Goal: Transaction & Acquisition: Book appointment/travel/reservation

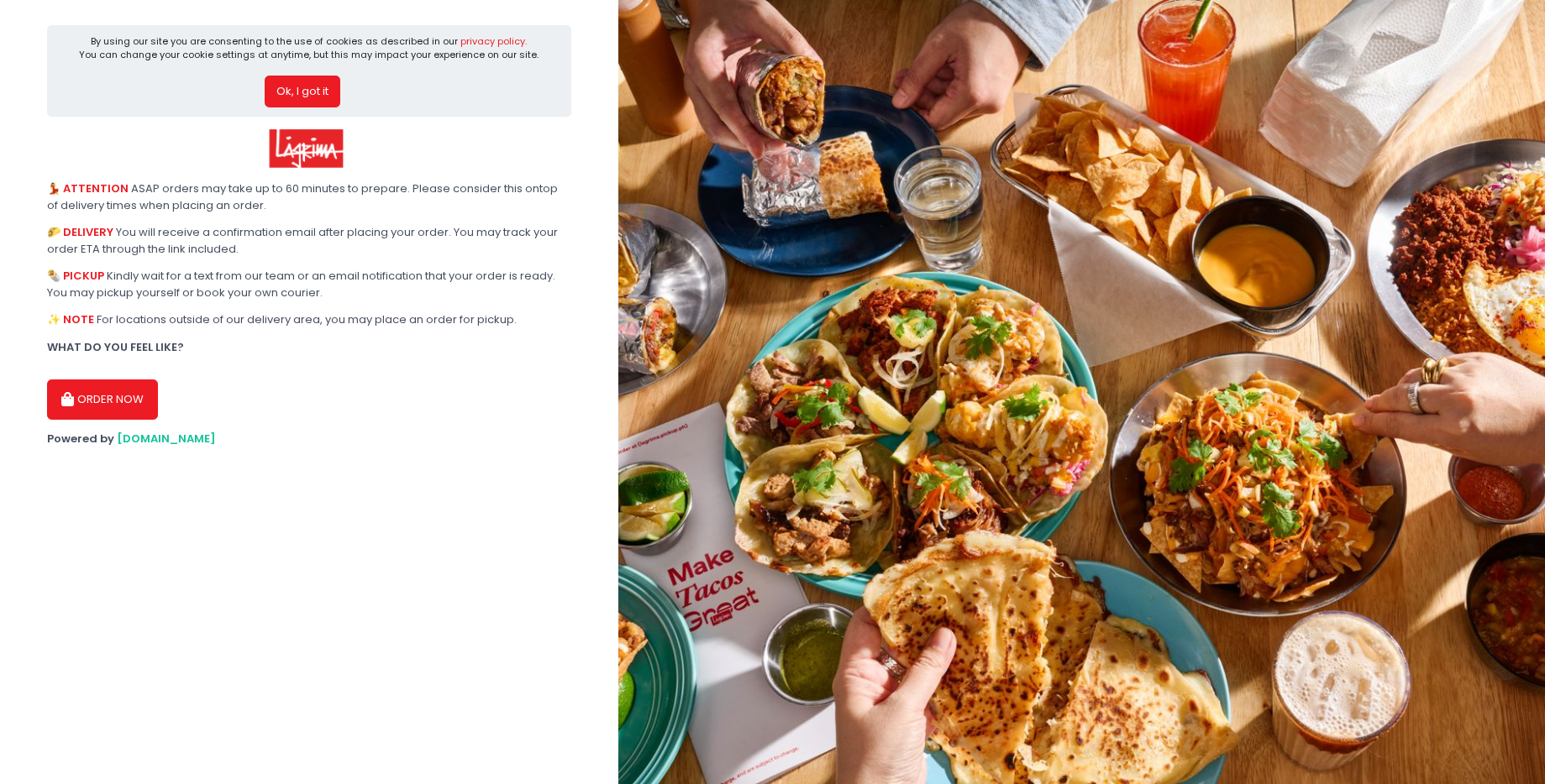
click at [335, 98] on button "Ok, I got it" at bounding box center [303, 91] width 75 height 32
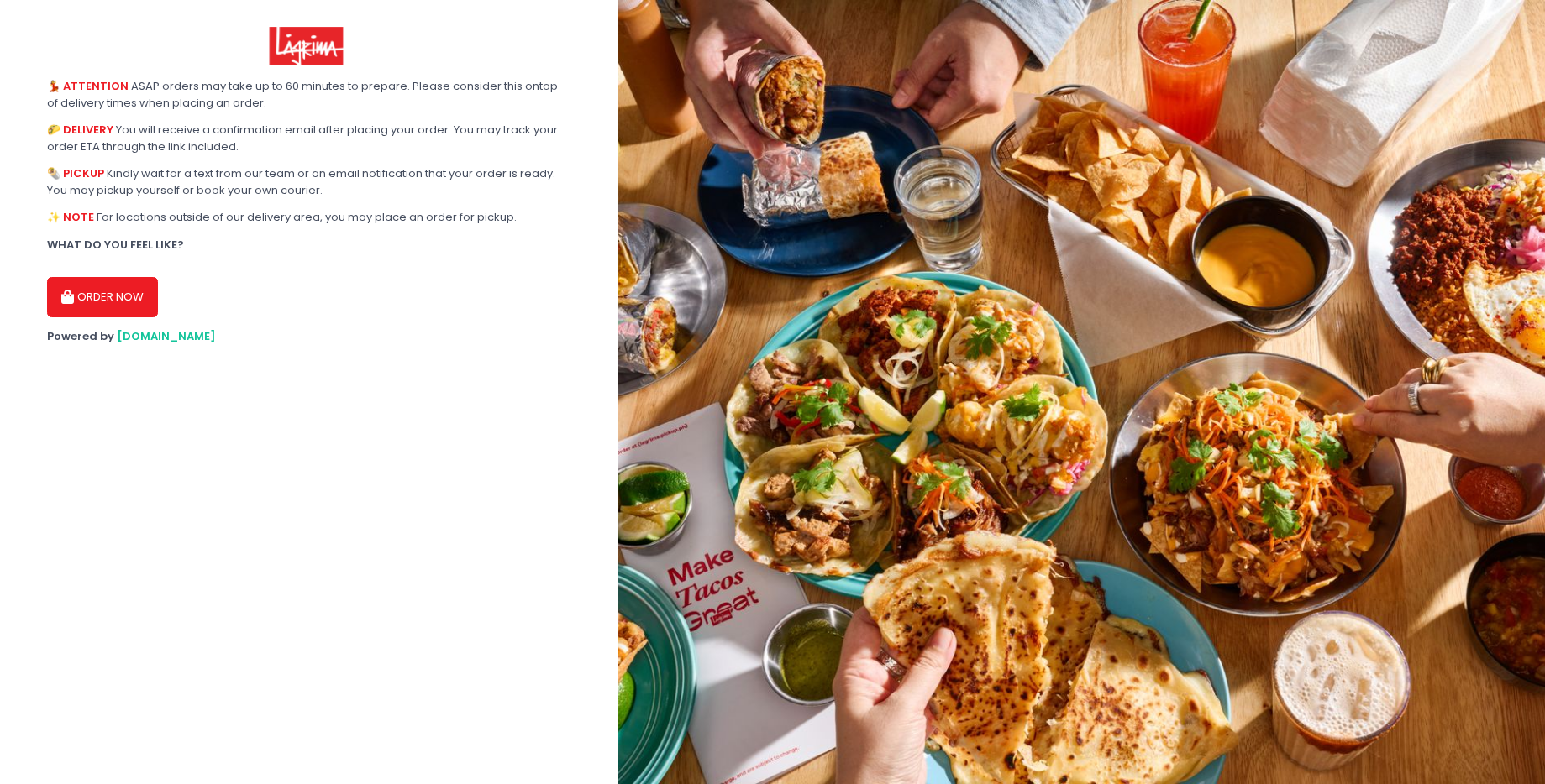
click at [140, 297] on button "ORDER NOW" at bounding box center [103, 297] width 111 height 41
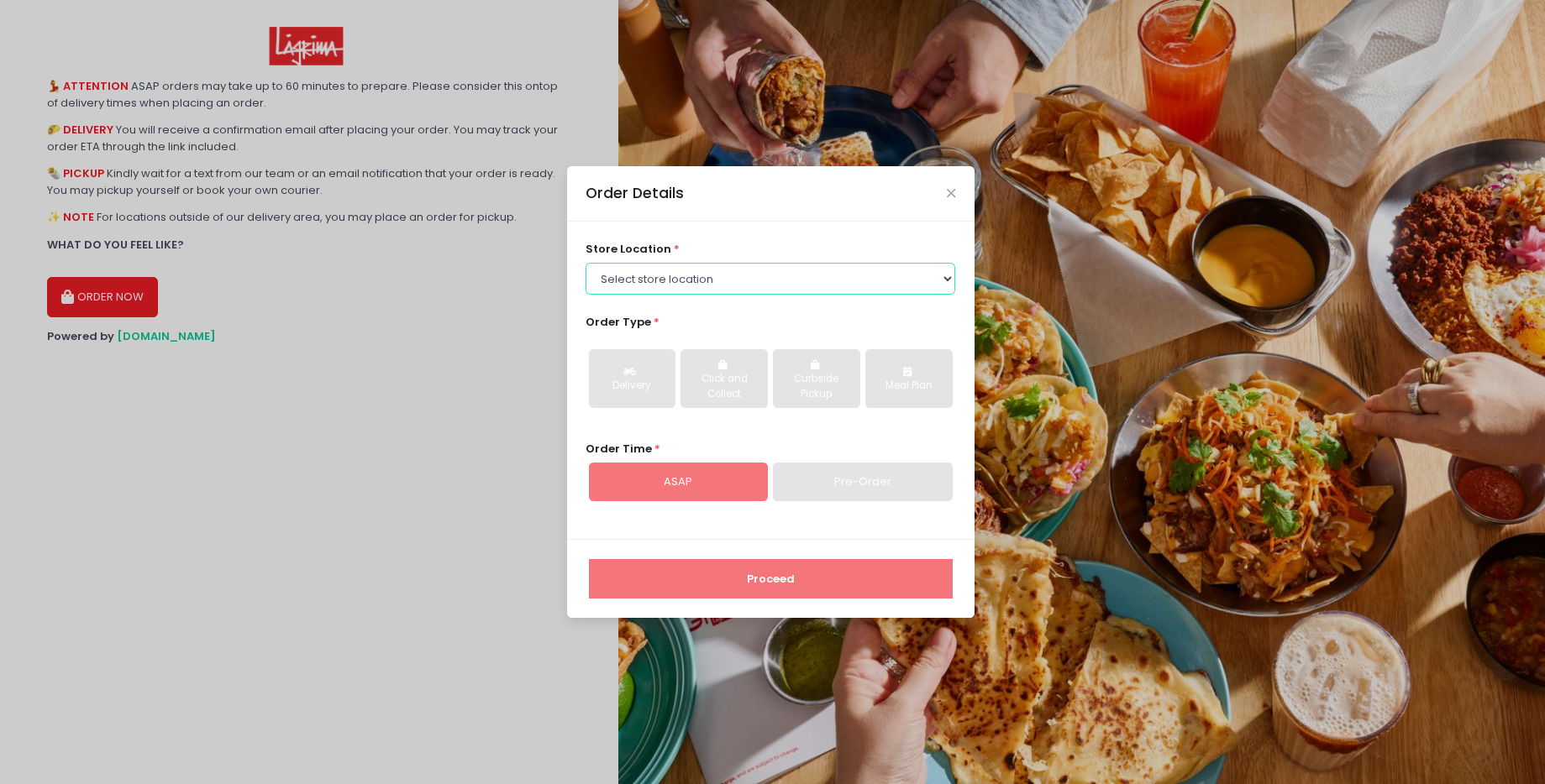
click at [736, 266] on select "Select store location Lagrima [GEOGRAPHIC_DATA] [GEOGRAPHIC_DATA] [GEOGRAPHIC_D…" at bounding box center [770, 279] width 370 height 32
click at [585, 295] on select "Select store location Lagrima [GEOGRAPHIC_DATA] [GEOGRAPHIC_DATA] [GEOGRAPHIC_D…" at bounding box center [770, 279] width 370 height 32
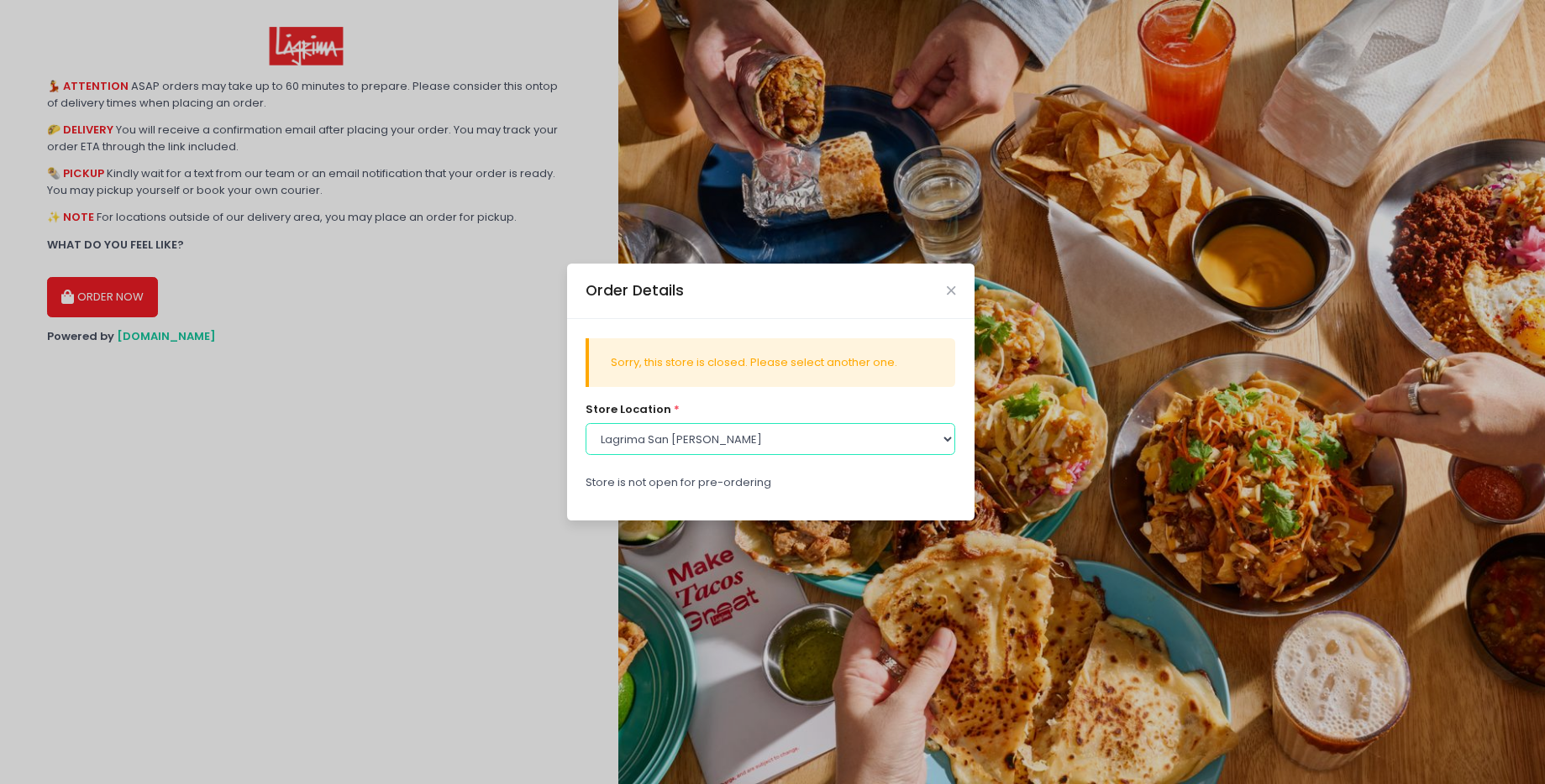
click at [669, 441] on select "Select store location Lagrima [GEOGRAPHIC_DATA] [GEOGRAPHIC_DATA] [GEOGRAPHIC_D…" at bounding box center [770, 439] width 370 height 32
select select "61698814090b7d0b5db65213"
click at [585, 423] on select "Select store location Lagrima [GEOGRAPHIC_DATA] [GEOGRAPHIC_DATA] [GEOGRAPHIC_D…" at bounding box center [770, 439] width 370 height 32
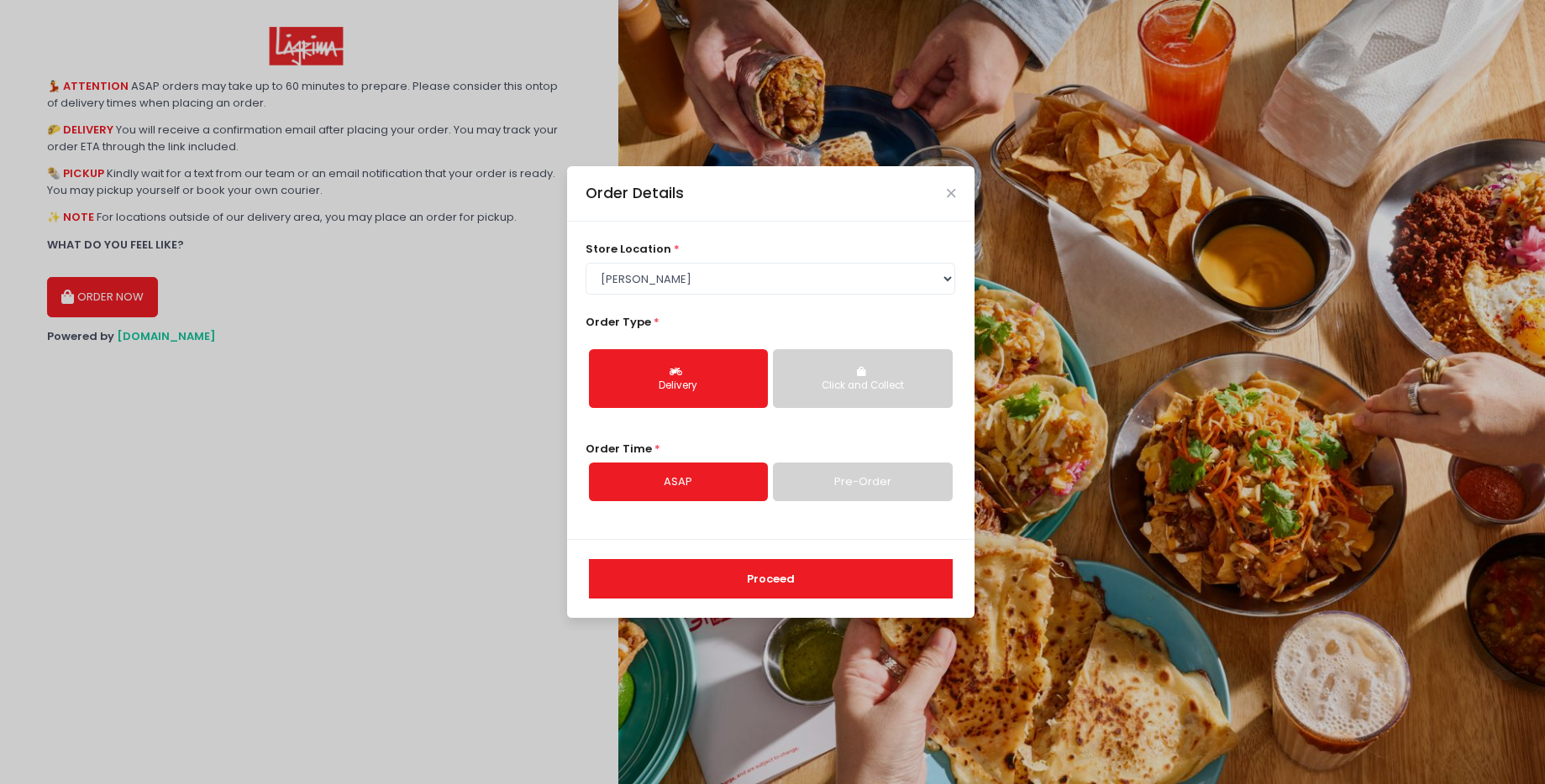
click at [909, 480] on link "Pre-Order" at bounding box center [863, 482] width 179 height 39
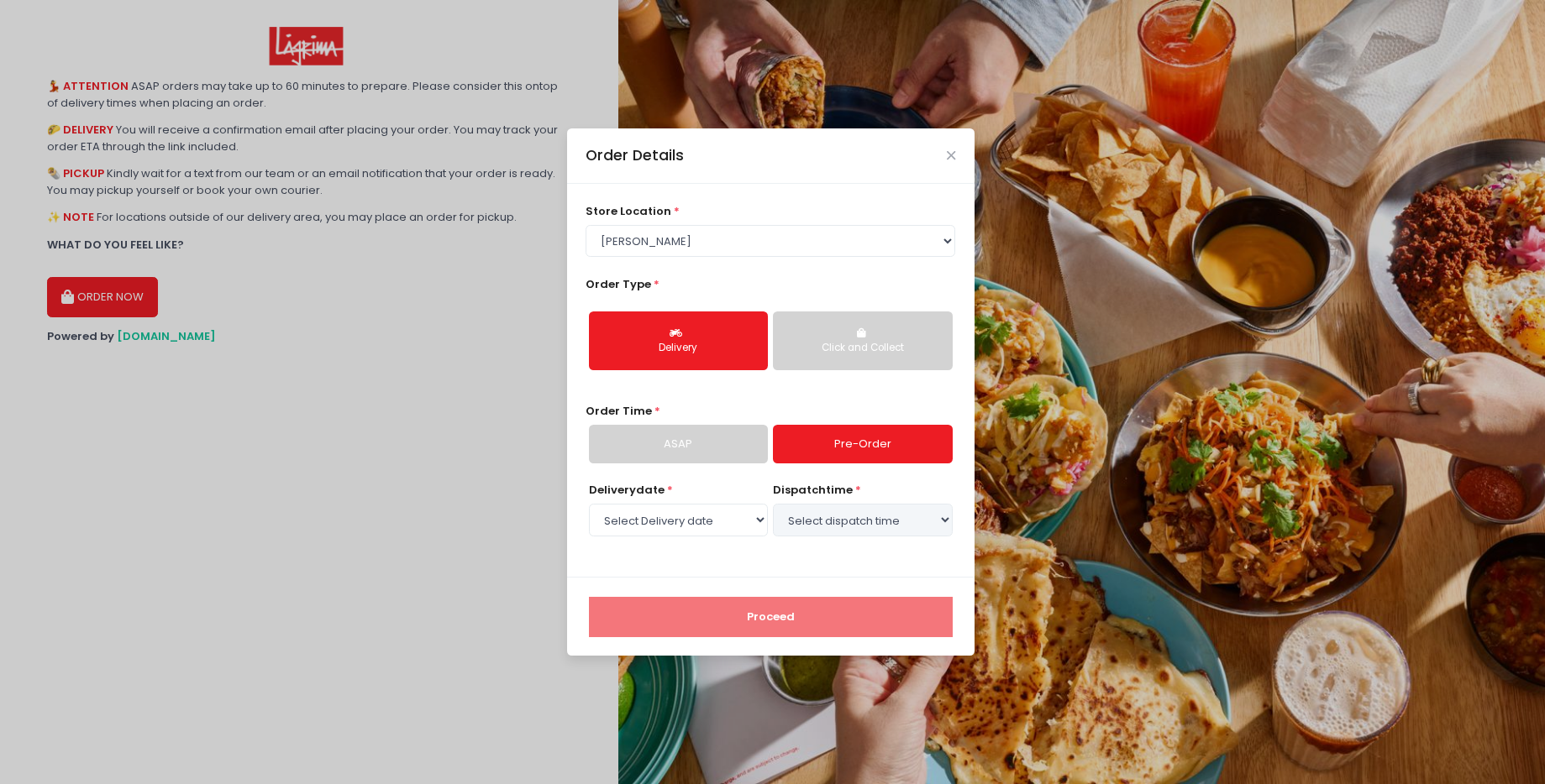
select select "[DATE]"
click at [690, 529] on select "Select Delivery date [DATE] [DATE] [DATE] [DATE] [DATE]" at bounding box center [679, 520] width 179 height 32
click at [589, 504] on select "Select Delivery date [DATE] [DATE] [DATE] [DATE] [DATE]" at bounding box center [679, 520] width 179 height 32
click at [929, 527] on select "Select dispatch time 02:00 PM - 02:30 PM 02:30 PM - 03:00 PM 03:00 PM - 03:30 P…" at bounding box center [863, 520] width 179 height 32
select select "17:30"
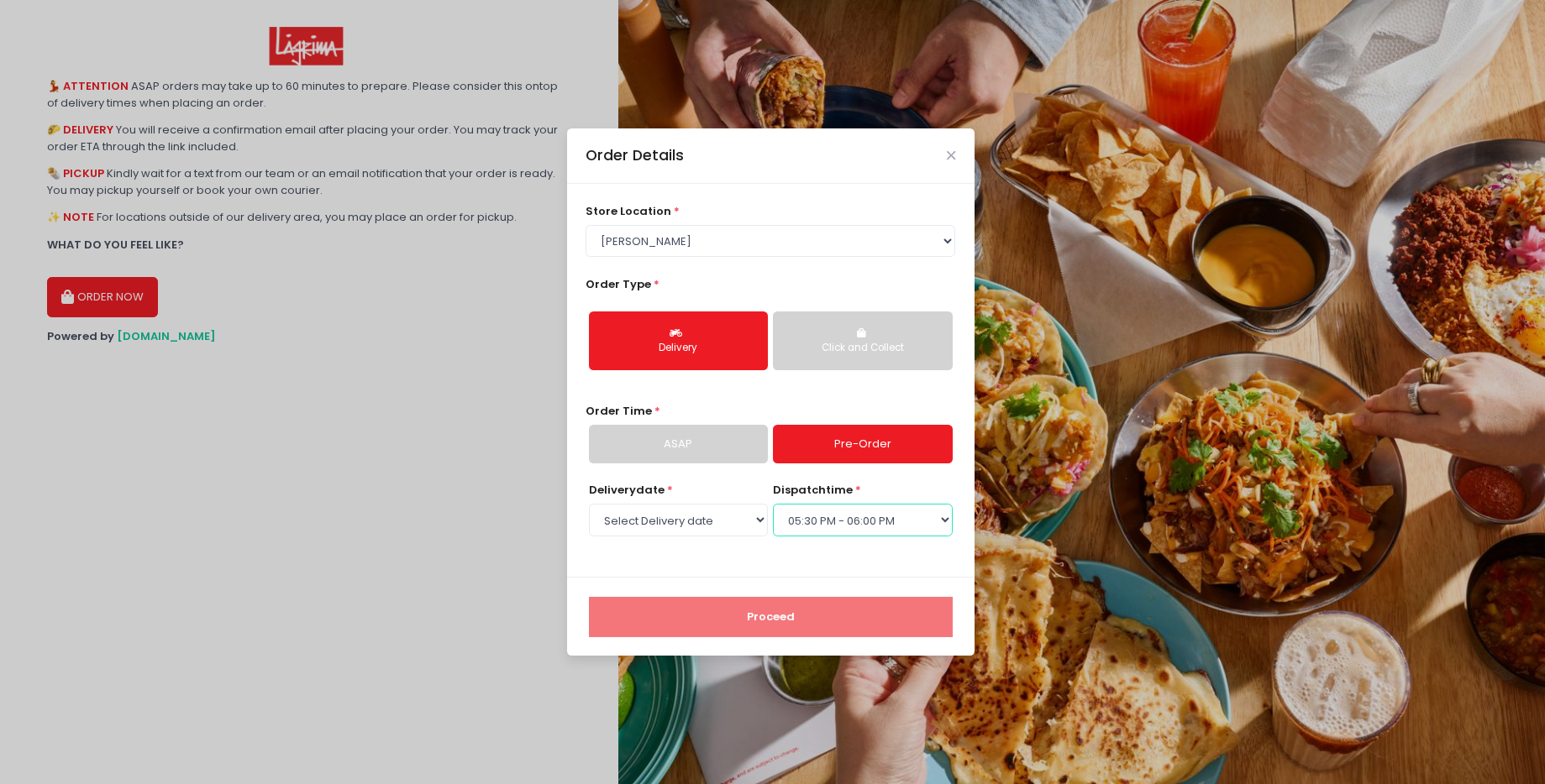
click at [773, 504] on select "Select dispatch time 02:00 PM - 02:30 PM 02:30 PM - 03:00 PM 03:00 PM - 03:30 P…" at bounding box center [863, 520] width 179 height 32
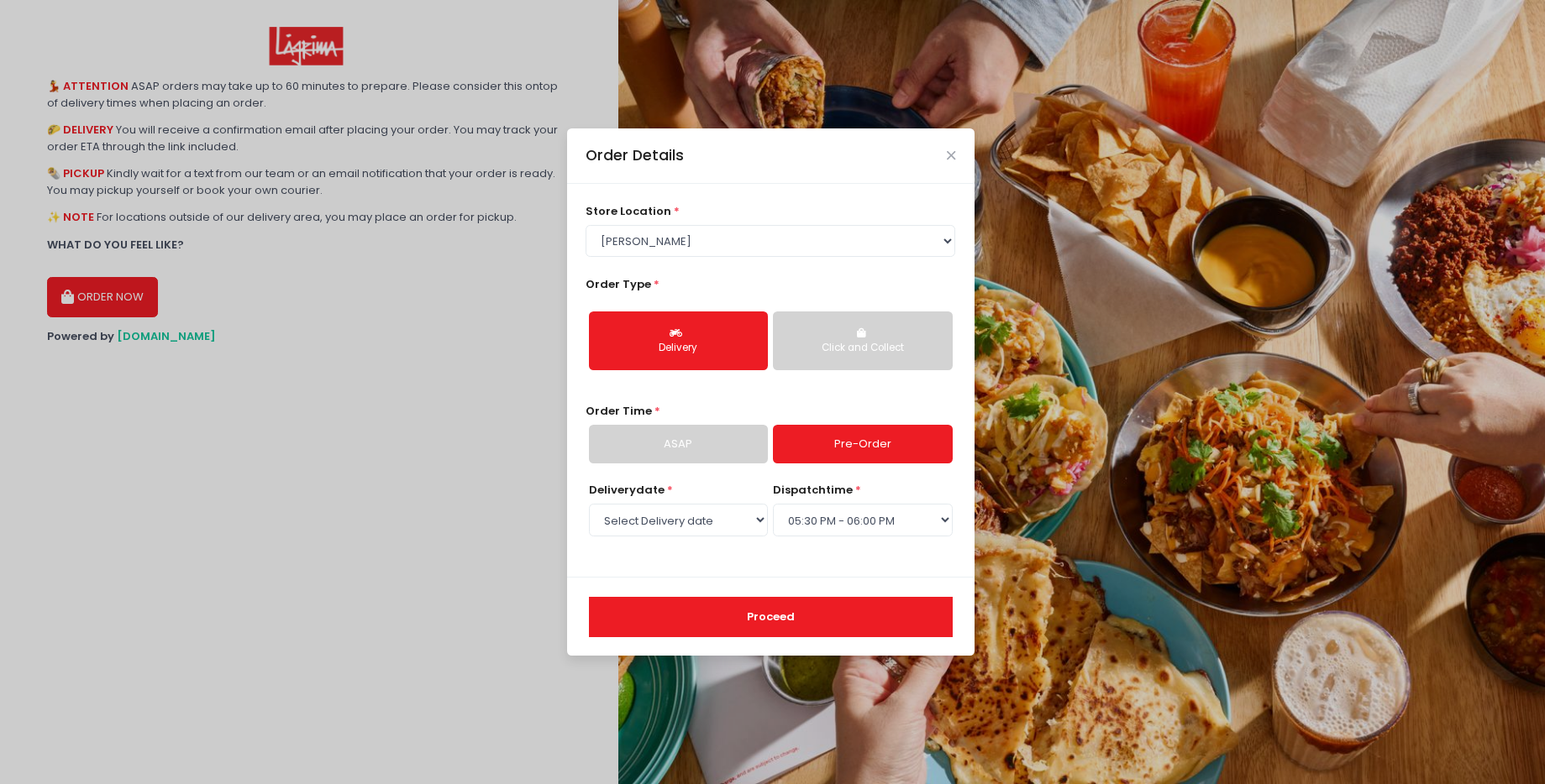
click at [817, 624] on button "Proceed" at bounding box center [771, 617] width 364 height 41
